Goal: Information Seeking & Learning: Find specific fact

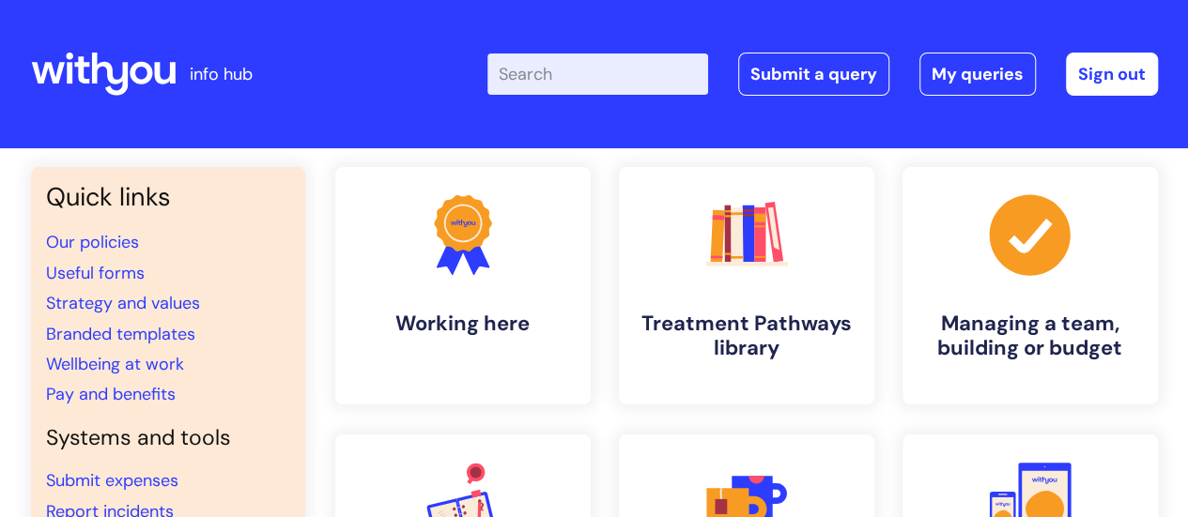
click at [584, 62] on input "Enter your search term here..." at bounding box center [597, 74] width 221 height 41
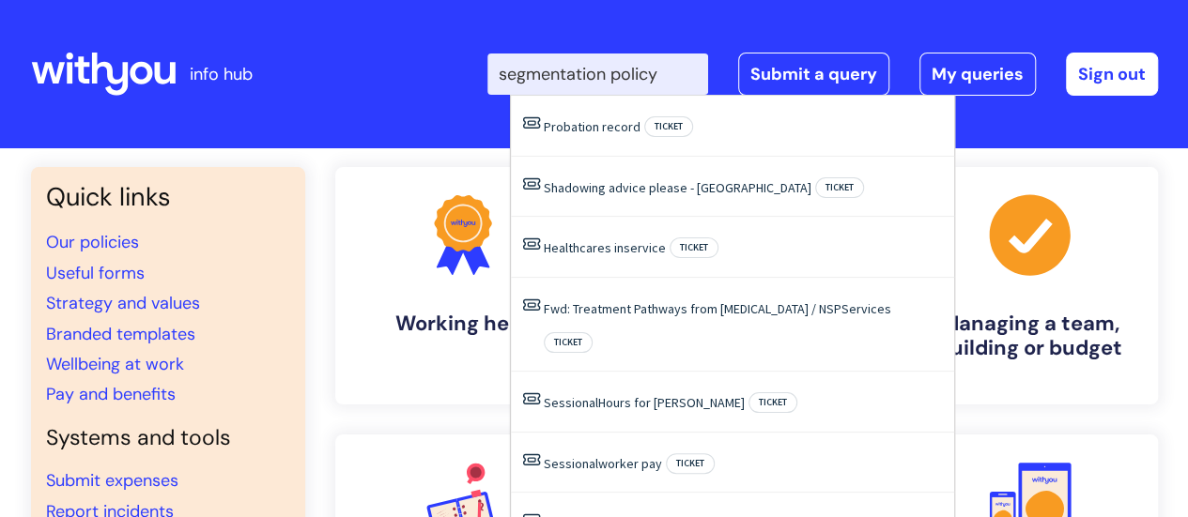
type input "segmentation policy"
click button "Search" at bounding box center [0, 0] width 0 height 0
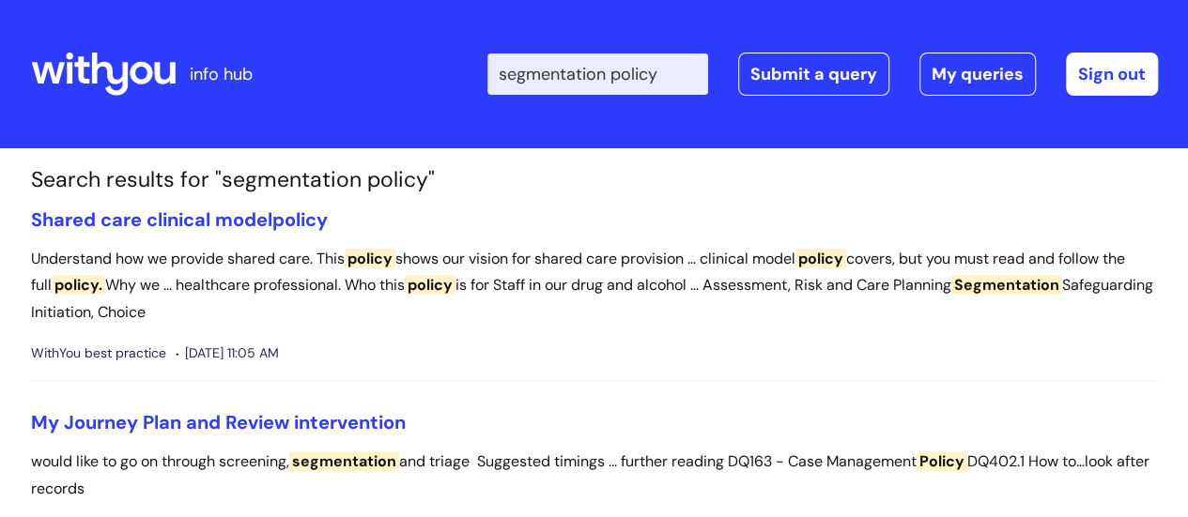
drag, startPoint x: 691, startPoint y: 80, endPoint x: 640, endPoint y: 71, distance: 51.4
click at [640, 71] on input "segmentation policy" at bounding box center [597, 74] width 221 height 41
type input "segmentation"
click button "Search" at bounding box center [0, 0] width 0 height 0
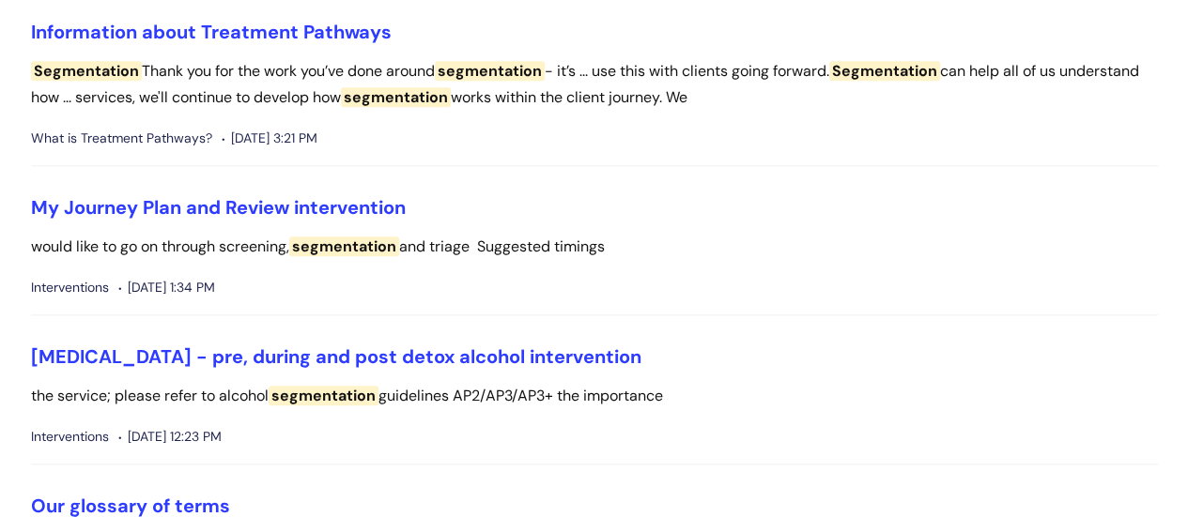
scroll to position [926, 0]
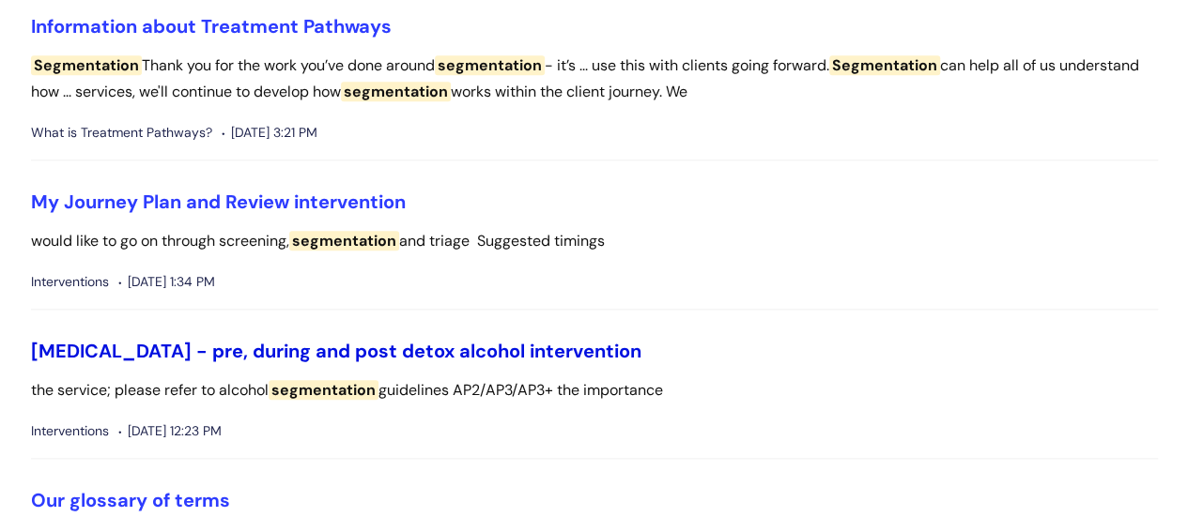
click at [434, 350] on link "Alcohol Withdrawal Syndrome - pre, during and post detox alcohol intervention" at bounding box center [336, 351] width 610 height 24
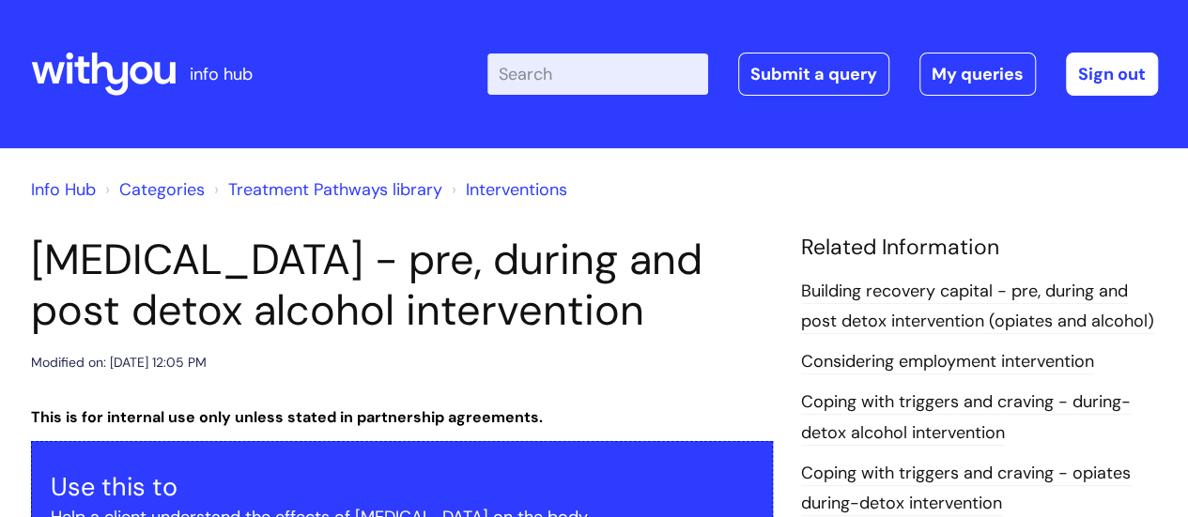
click at [434, 350] on html "info hub Enter your search term here... Search Submit a query My queries Welcom…" at bounding box center [594, 258] width 1188 height 517
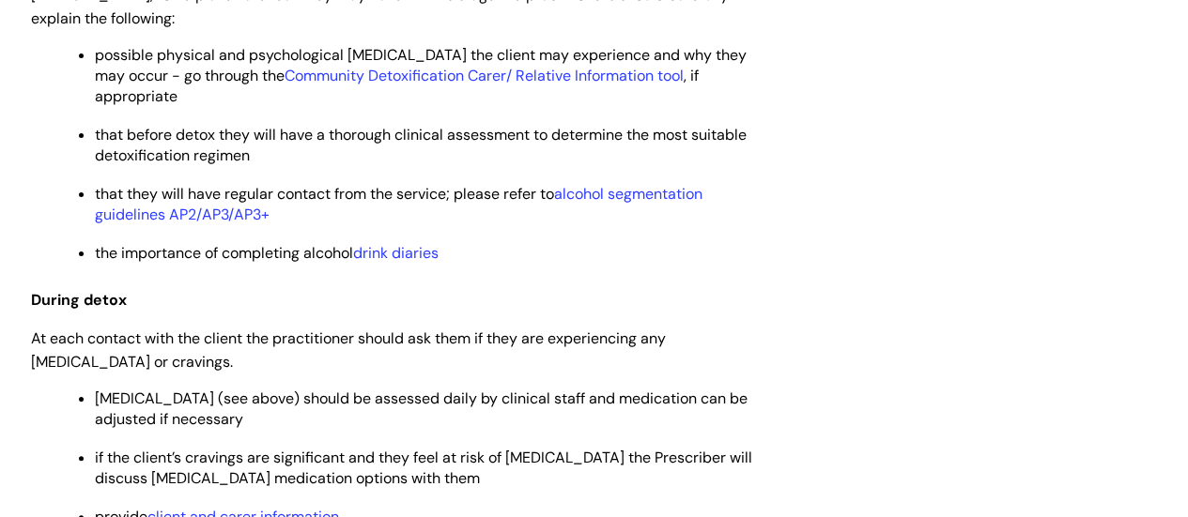
scroll to position [3615, 0]
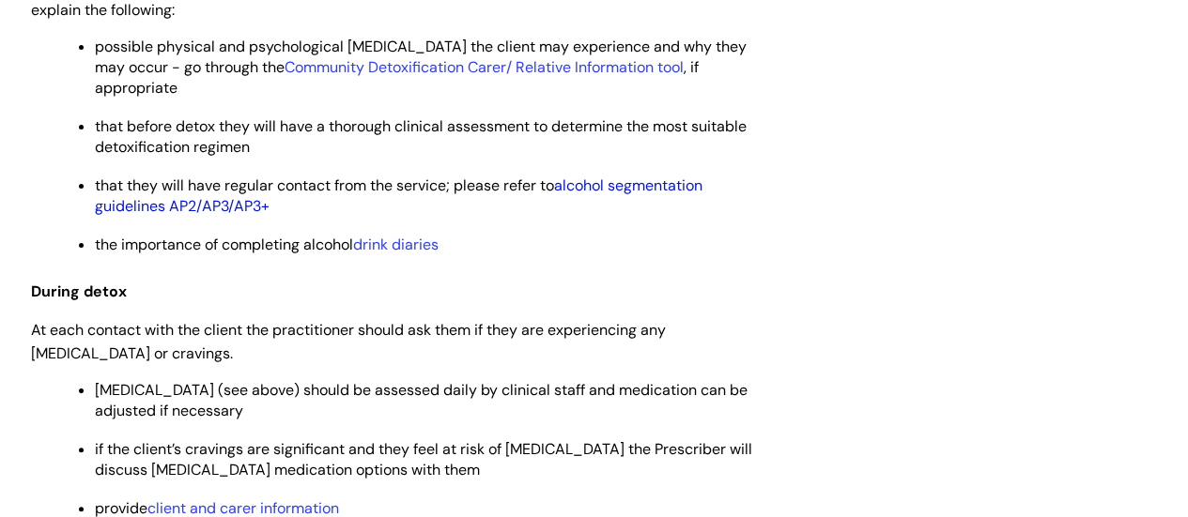
click at [631, 216] on link "alcohol segmentation guidelines AP2/AP3/AP3+" at bounding box center [398, 196] width 607 height 40
